Goal: Navigation & Orientation: Find specific page/section

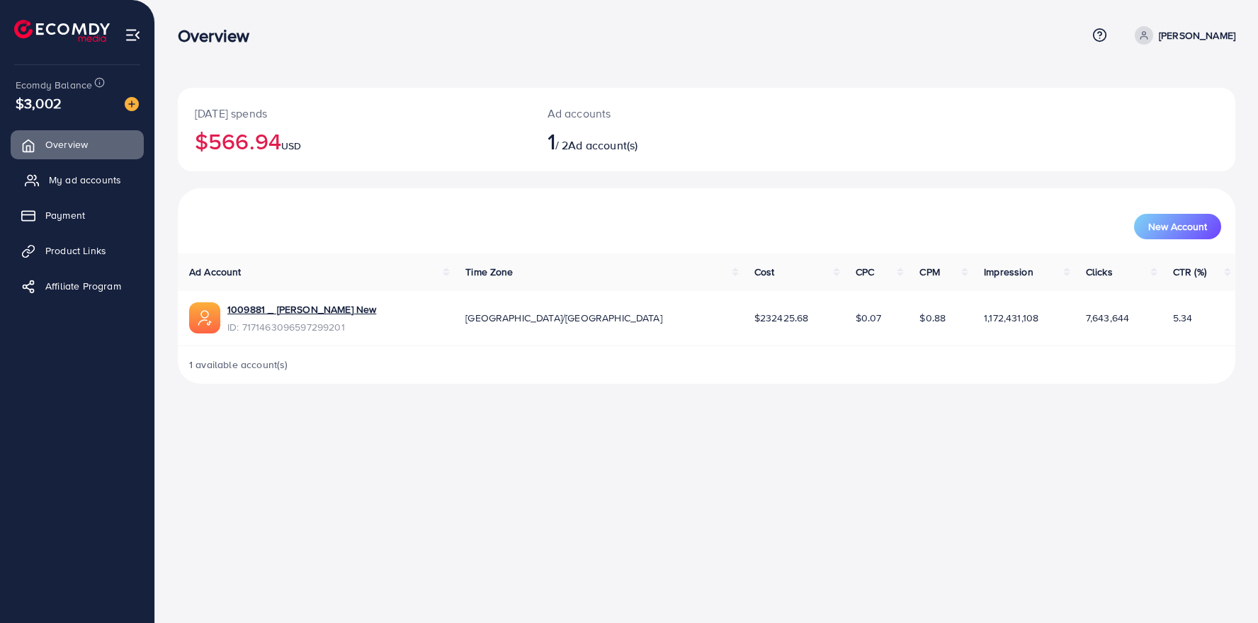
click at [78, 182] on span "My ad accounts" at bounding box center [85, 180] width 72 height 14
